Goal: Task Accomplishment & Management: Manage account settings

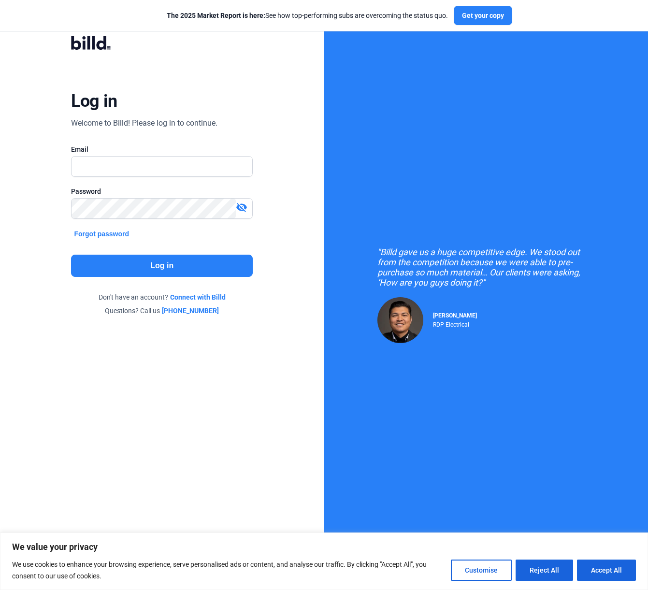
type input "[EMAIL_ADDRESS][DOMAIN_NAME]"
click at [240, 212] on mat-icon "visibility_off" at bounding box center [242, 208] width 12 height 12
click at [154, 272] on button "Log in" at bounding box center [162, 266] width 182 height 22
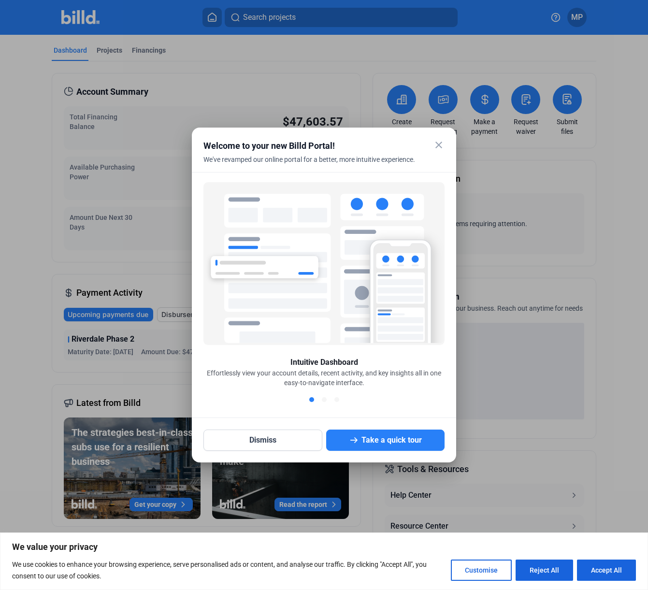
click at [439, 146] on mat-icon "close" at bounding box center [439, 145] width 12 height 12
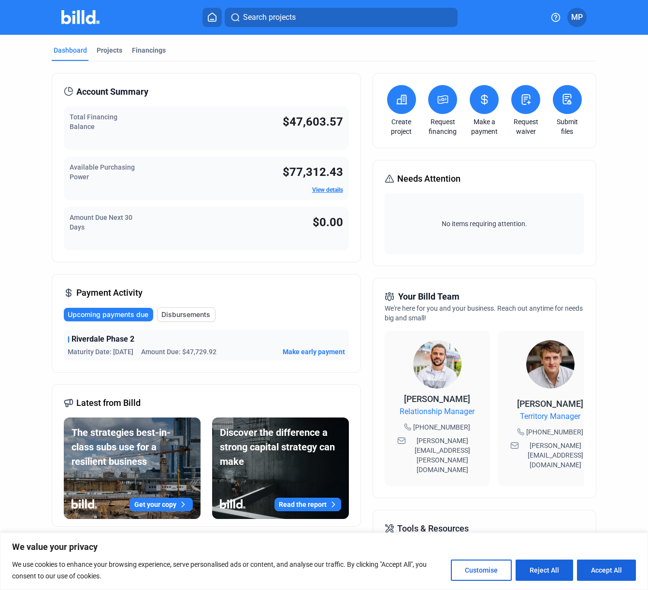
click at [329, 189] on link "View details" at bounding box center [327, 190] width 31 height 7
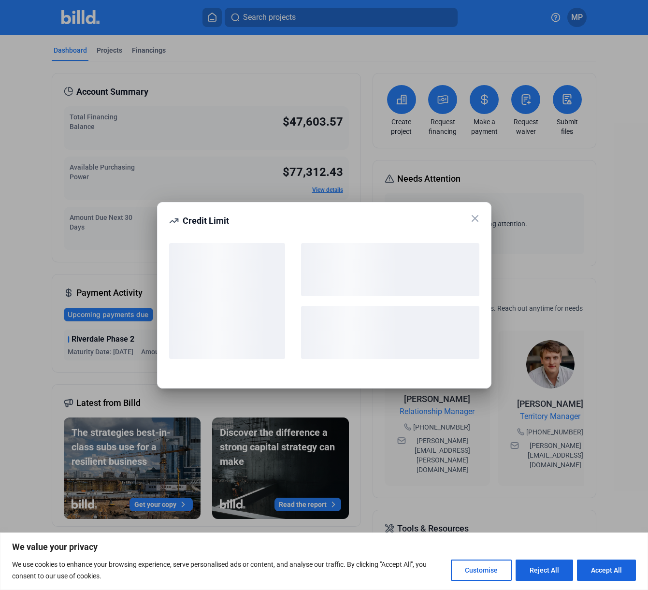
click at [476, 219] on icon at bounding box center [475, 219] width 6 height 6
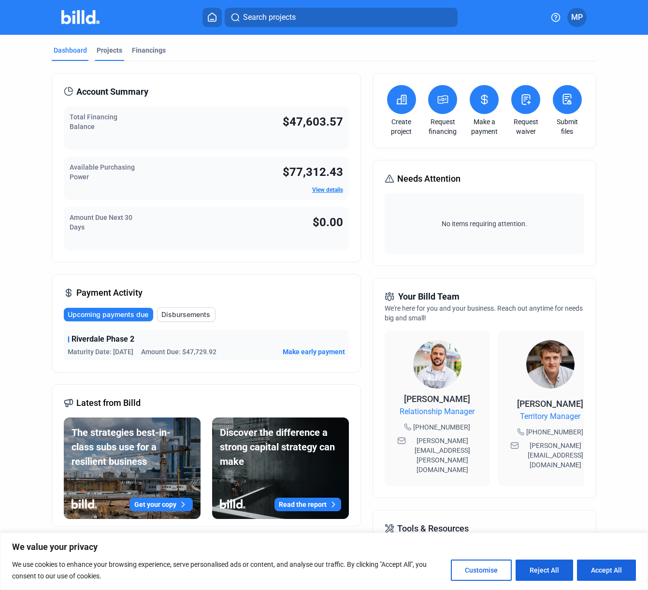
click at [105, 53] on div "Projects" at bounding box center [110, 50] width 26 height 10
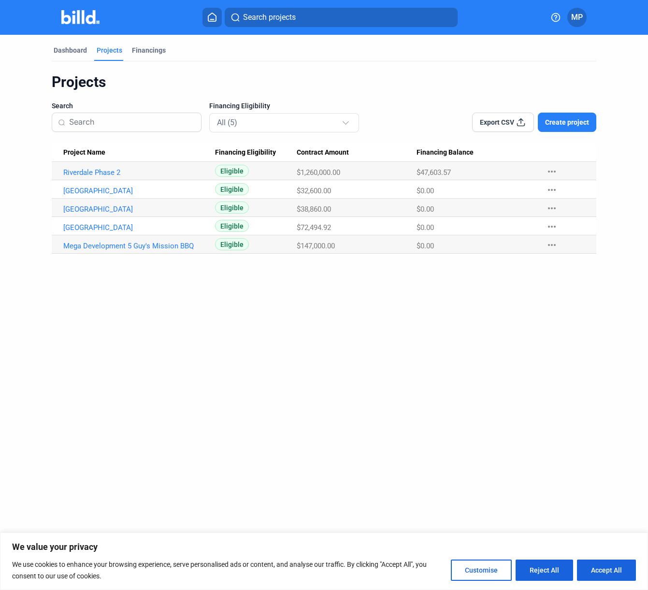
click at [549, 170] on mat-icon "more_horiz" at bounding box center [552, 172] width 12 height 12
click at [92, 166] on div at bounding box center [324, 295] width 648 height 590
click at [88, 172] on link "Riverdale Phase 2" at bounding box center [135, 172] width 144 height 9
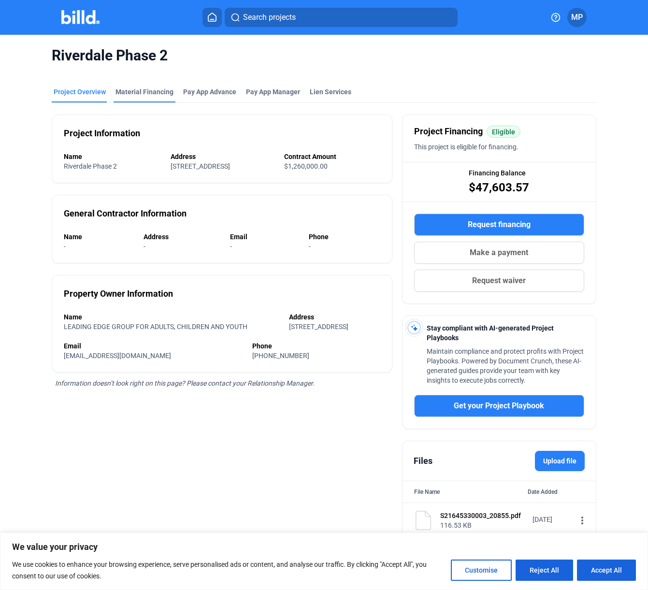
click at [147, 90] on div "Material Financing" at bounding box center [145, 92] width 58 height 10
